Goal: Task Accomplishment & Management: Use online tool/utility

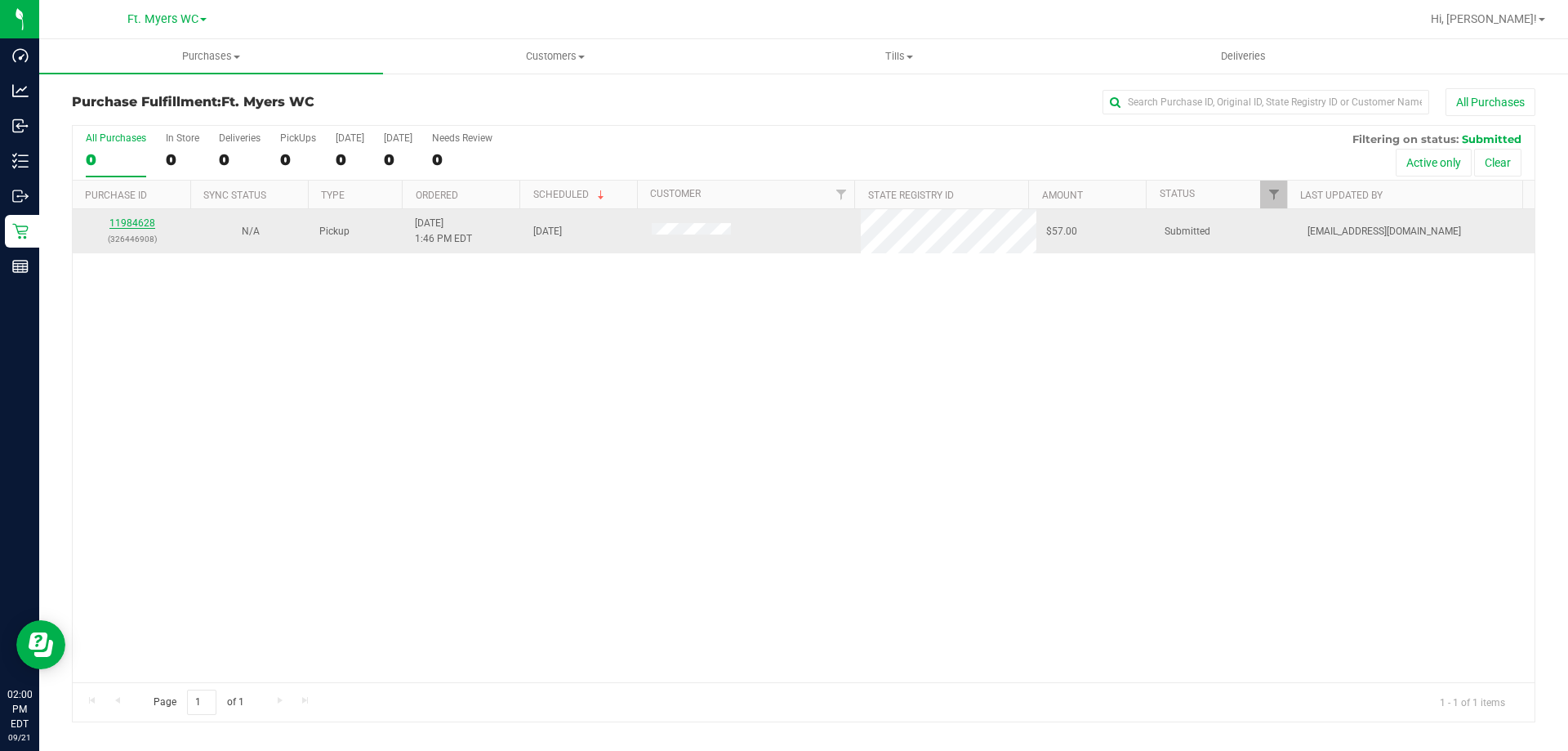
click at [128, 226] on link "11984628" at bounding box center [132, 222] width 46 height 11
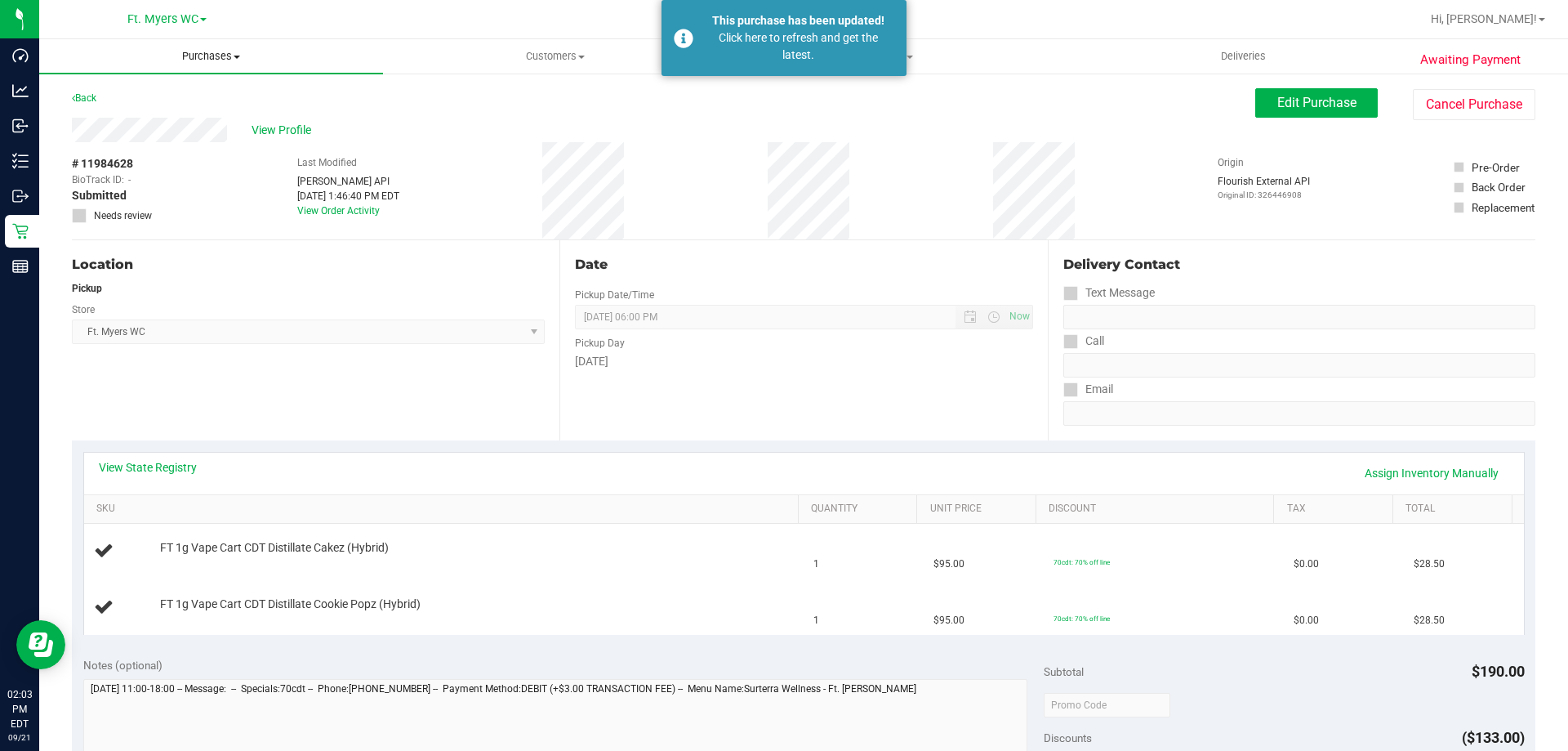
click at [224, 60] on span "Purchases" at bounding box center [211, 56] width 344 height 15
click at [173, 113] on li "Fulfillment" at bounding box center [211, 118] width 344 height 20
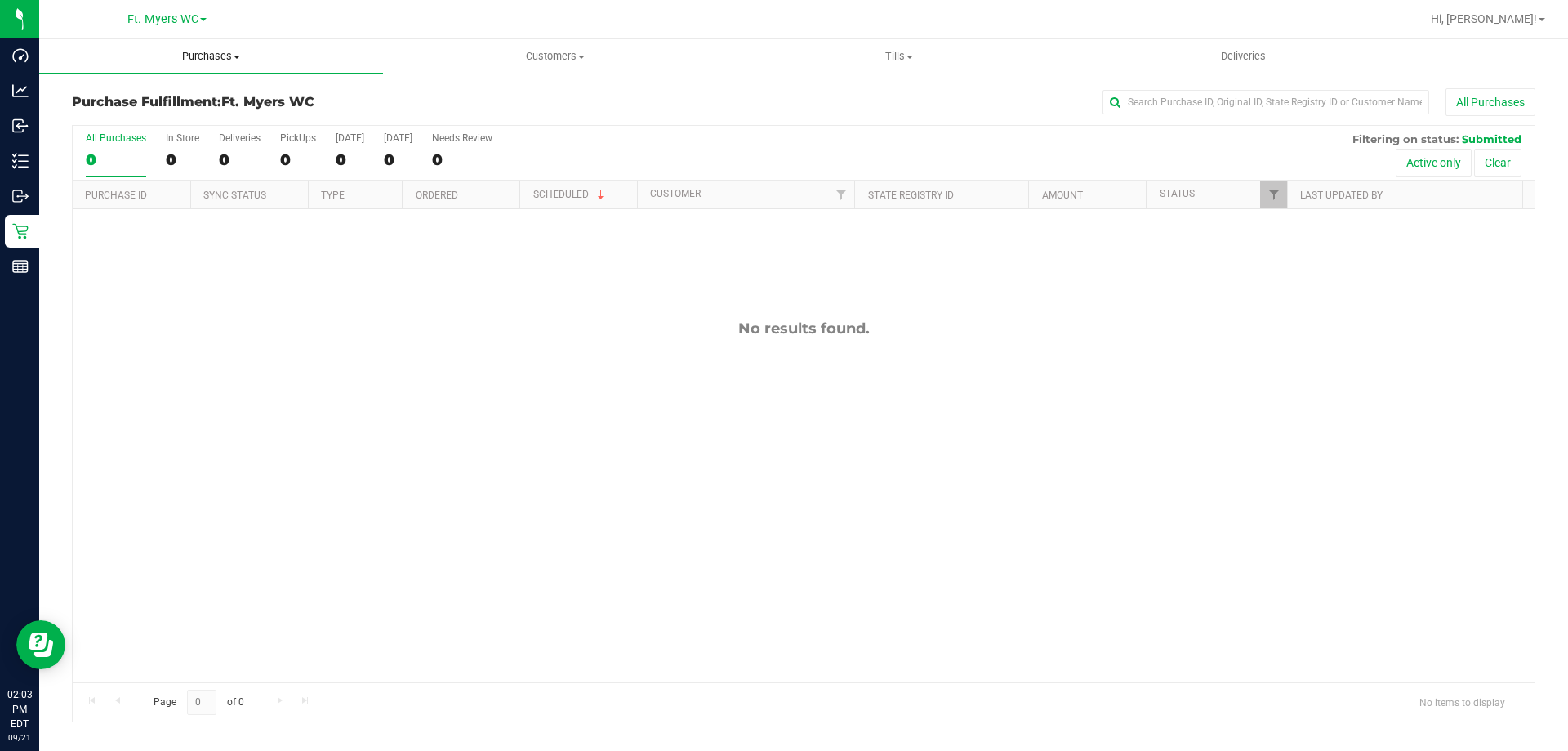
click at [209, 55] on span "Purchases" at bounding box center [211, 56] width 344 height 15
click at [165, 117] on li "Fulfillment" at bounding box center [211, 118] width 344 height 20
click at [205, 60] on span "Purchases" at bounding box center [211, 56] width 344 height 15
click at [154, 112] on li "Fulfillment" at bounding box center [211, 118] width 344 height 20
click at [218, 61] on span "Purchases" at bounding box center [211, 56] width 344 height 15
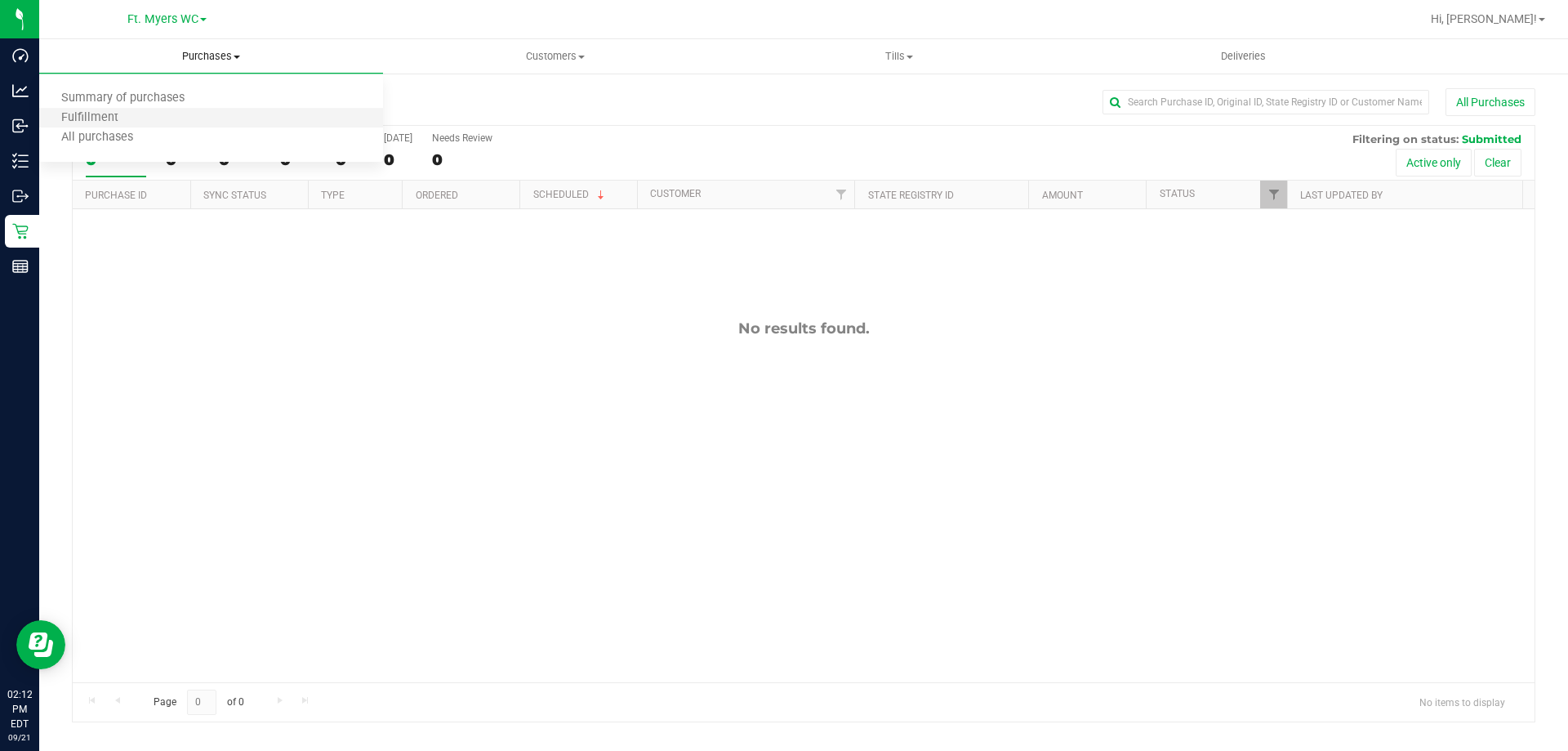
click at [182, 116] on li "Fulfillment" at bounding box center [211, 118] width 344 height 20
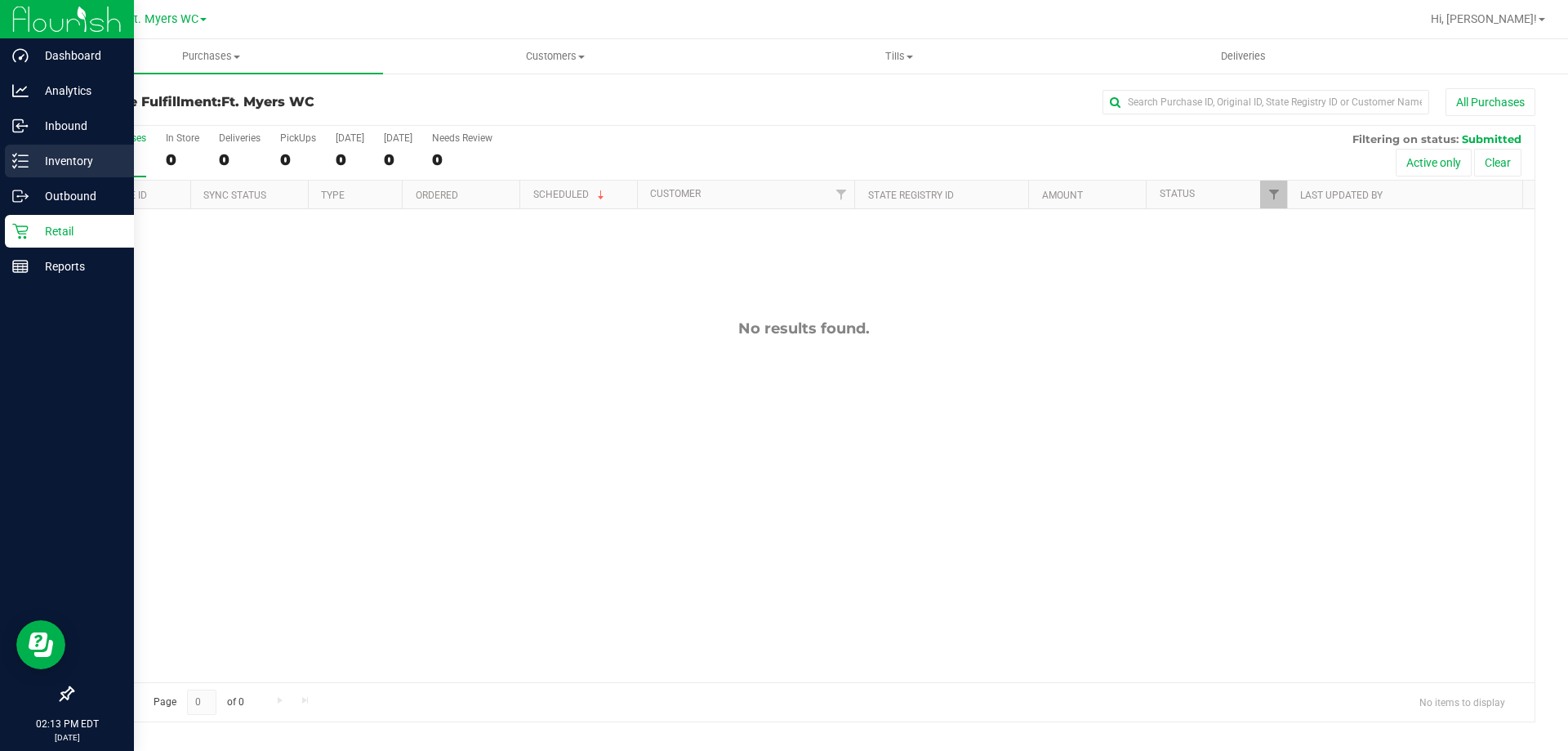
click at [22, 162] on icon at bounding box center [20, 161] width 16 height 16
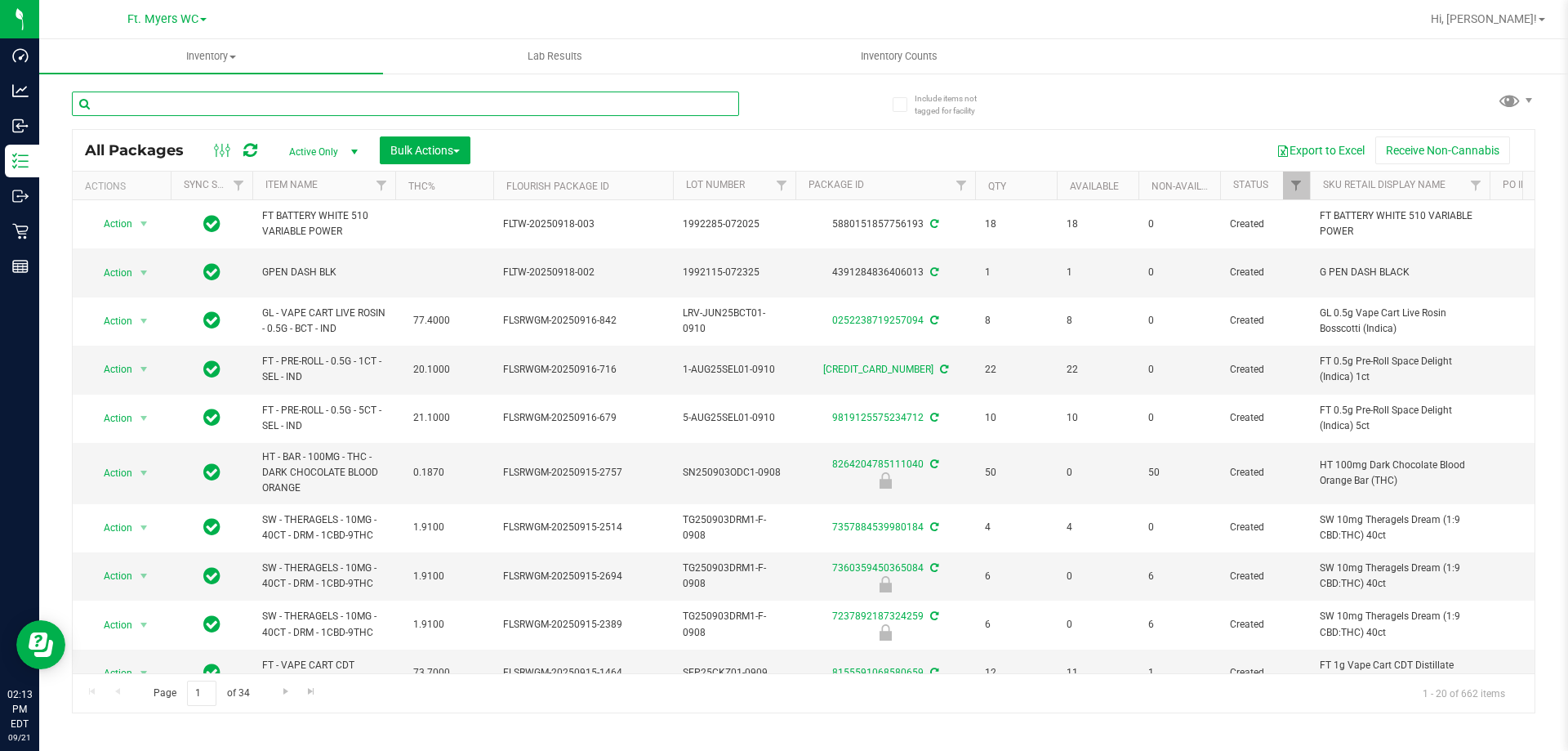
click at [202, 111] on input "text" at bounding box center [405, 104] width 667 height 24
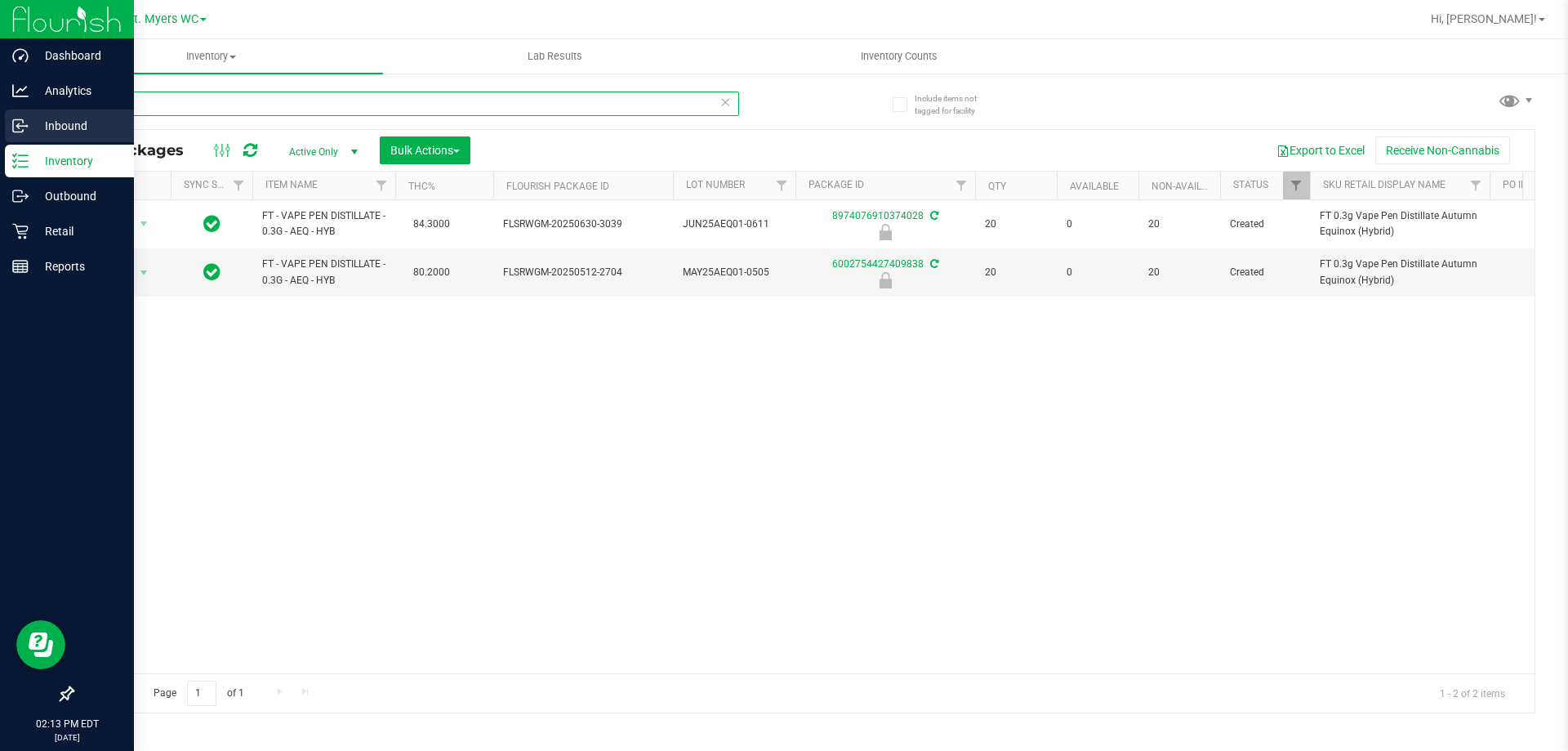
drag, startPoint x: 265, startPoint y: 109, endPoint x: 0, endPoint y: 129, distance: 265.8
click at [0, 129] on div "Dashboard Analytics Inbound Inventory Outbound Retail Reports 02:13 PM EDT [DAT…" at bounding box center [784, 375] width 1568 height 751
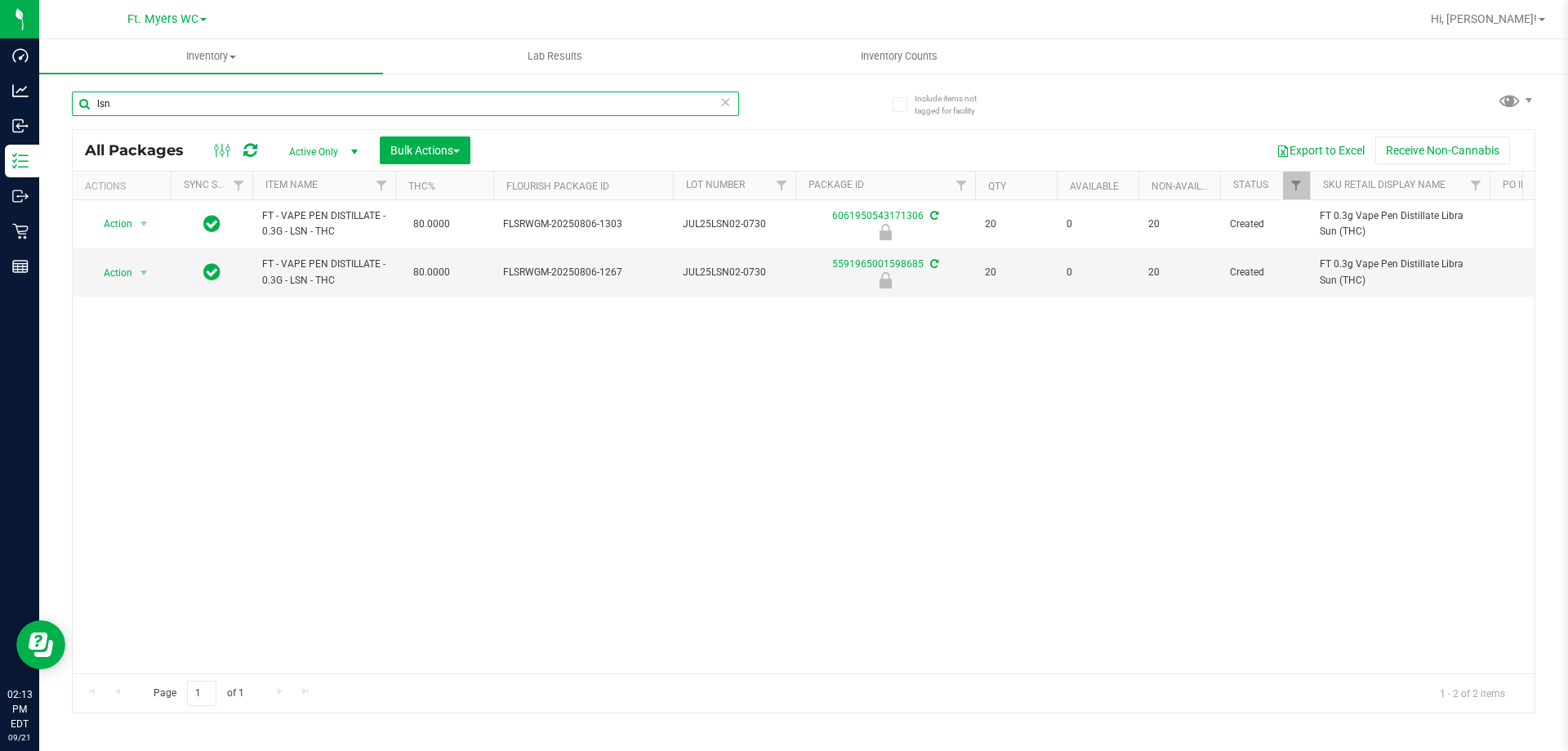
type input "lsn"
